Goal: Communication & Community: Answer question/provide support

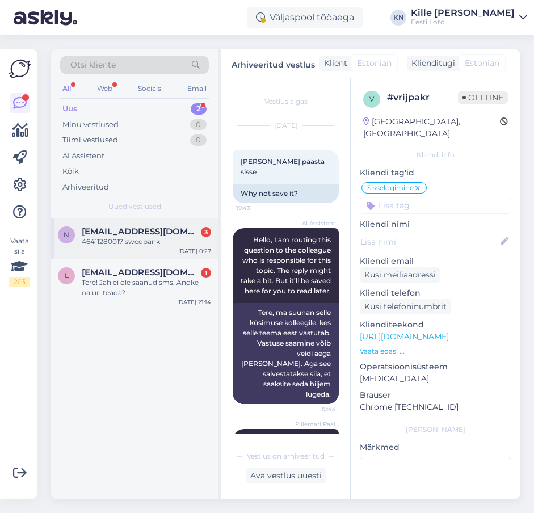
click at [135, 256] on div "n [EMAIL_ADDRESS][DOMAIN_NAME] 3 46411280017 swedpank [DATE] 0:27" at bounding box center [134, 239] width 167 height 41
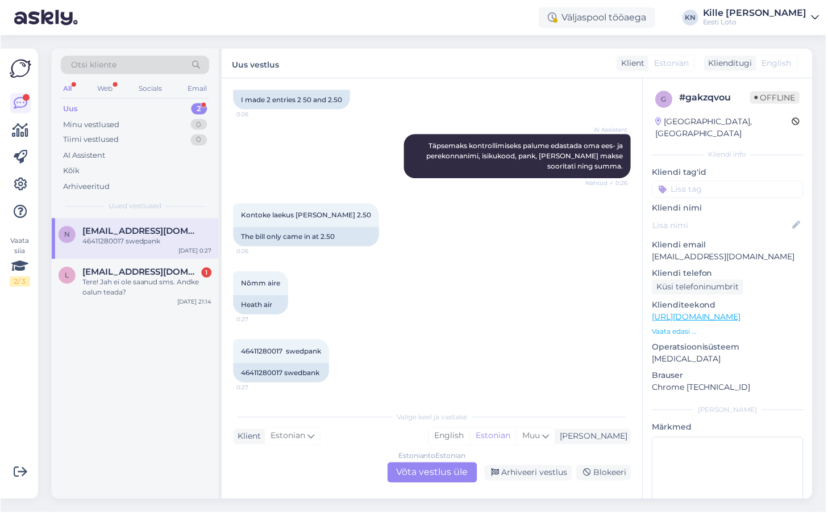
scroll to position [201, 0]
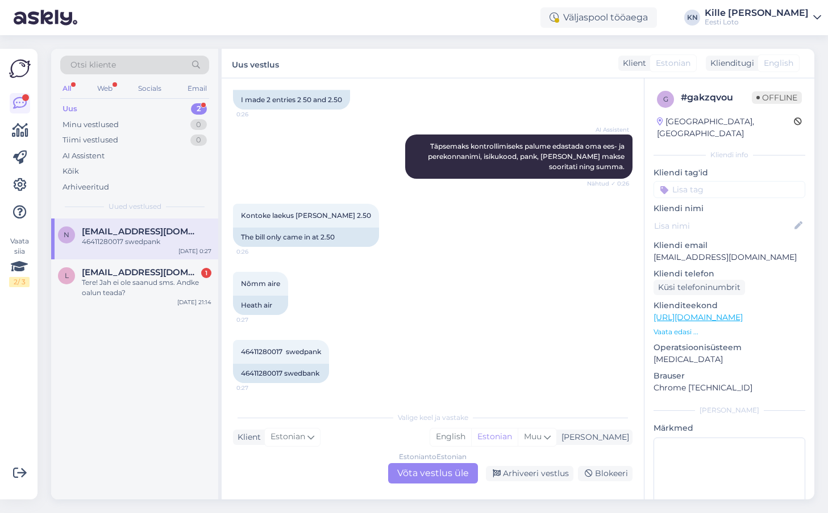
click at [446, 468] on div "Estonian to Estonian Võta vestlus üle" at bounding box center [433, 473] width 90 height 20
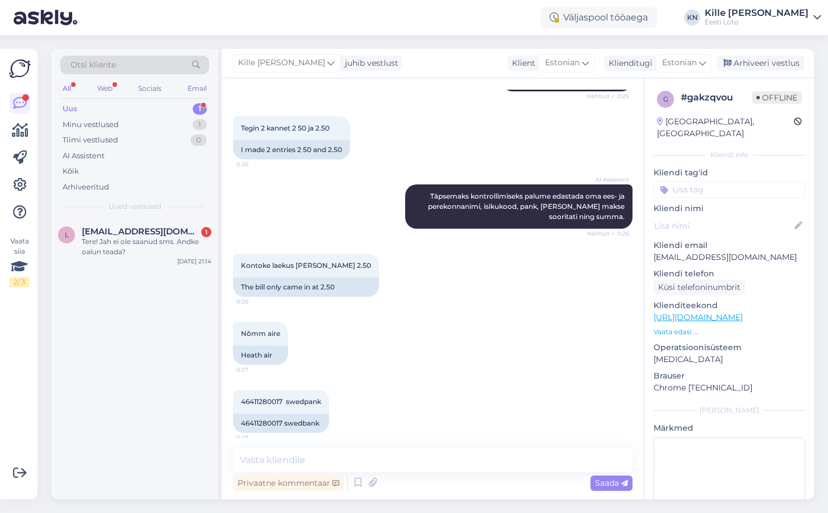
scroll to position [158, 0]
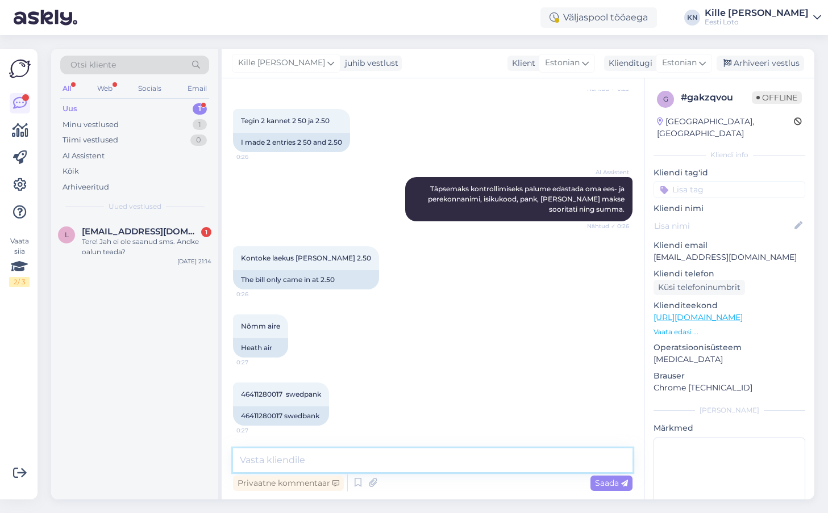
click at [343, 466] on textarea at bounding box center [432, 461] width 399 height 24
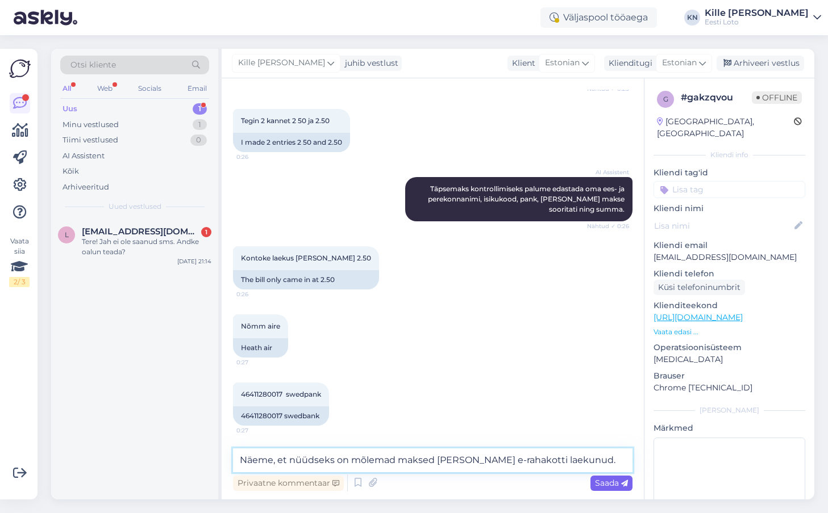
type textarea "Näeme, et nüüdseks on mõlemad maksed [PERSON_NAME] e-rahakotti laekunud."
click at [534, 477] on div "Saada" at bounding box center [611, 483] width 42 height 15
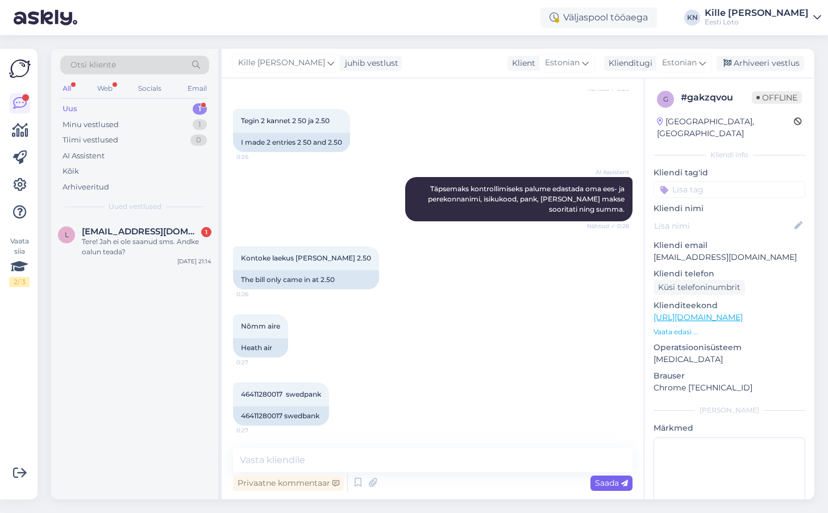
scroll to position [217, 0]
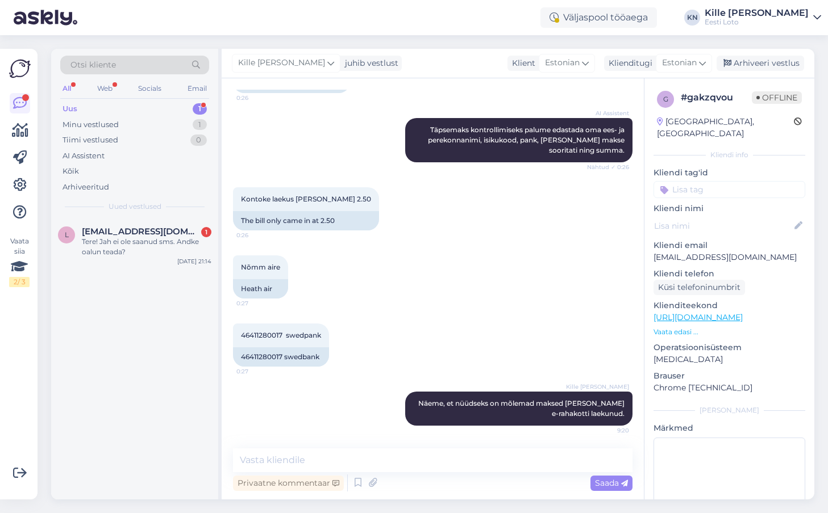
click at [534, 181] on input at bounding box center [729, 189] width 152 height 17
type input "e-r"
click at [534, 215] on div "E-rahakott" at bounding box center [717, 220] width 48 height 11
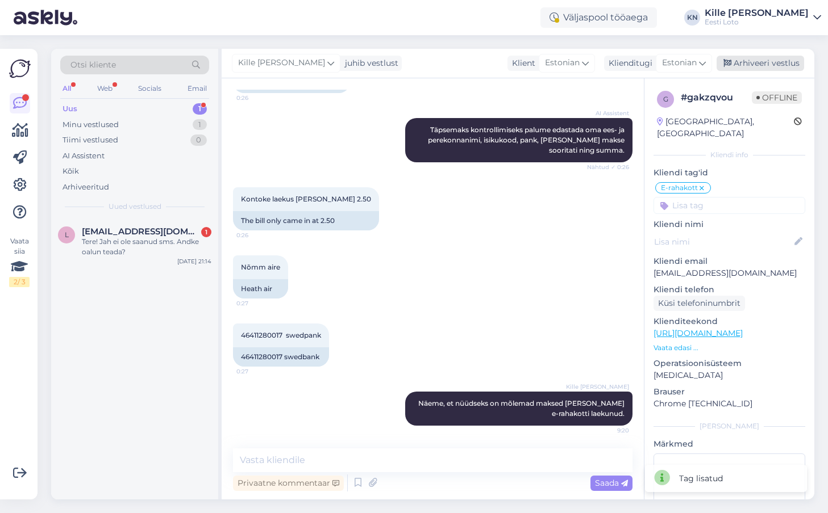
click at [534, 67] on div "Arhiveeri vestlus" at bounding box center [759, 63] width 87 height 15
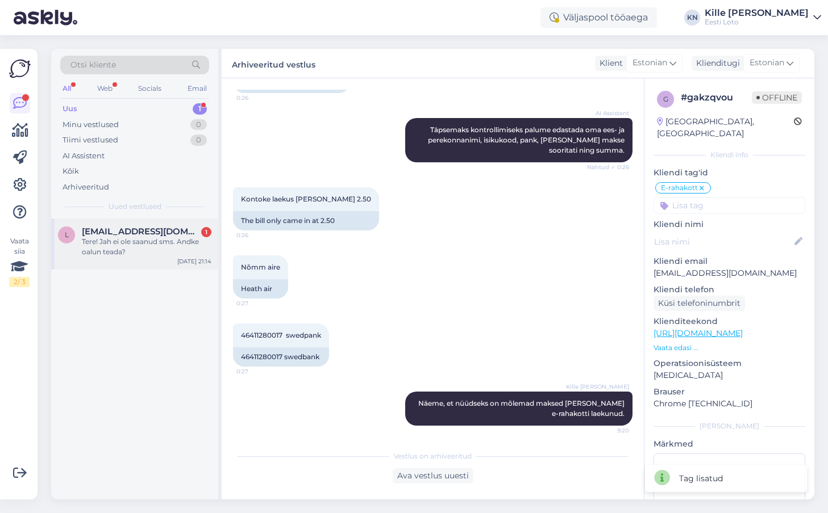
click at [114, 241] on div "Tere! Jah ei ole saanud sms. Andke oalun teada?" at bounding box center [147, 247] width 130 height 20
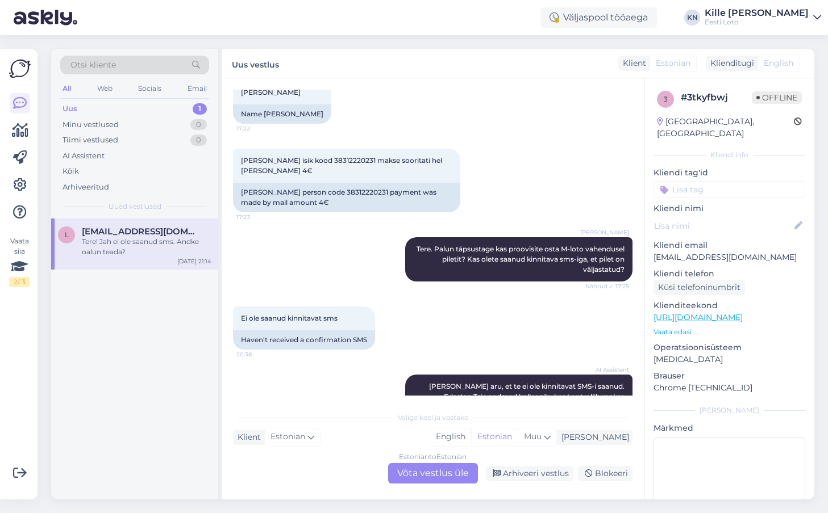
scroll to position [363, 0]
